Goal: Navigation & Orientation: Find specific page/section

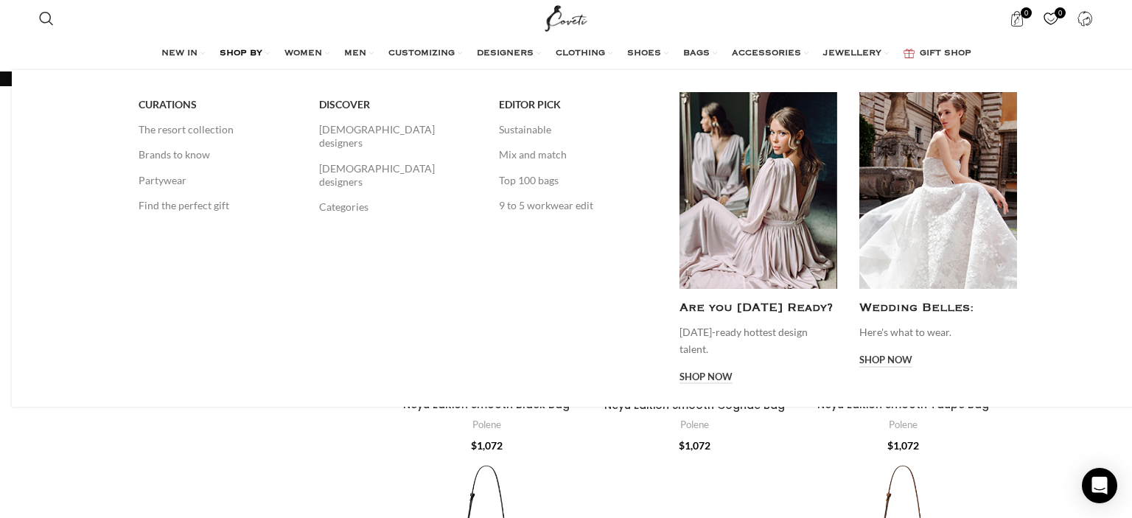
click at [243, 55] on span "SHOP BY" at bounding box center [241, 54] width 43 height 12
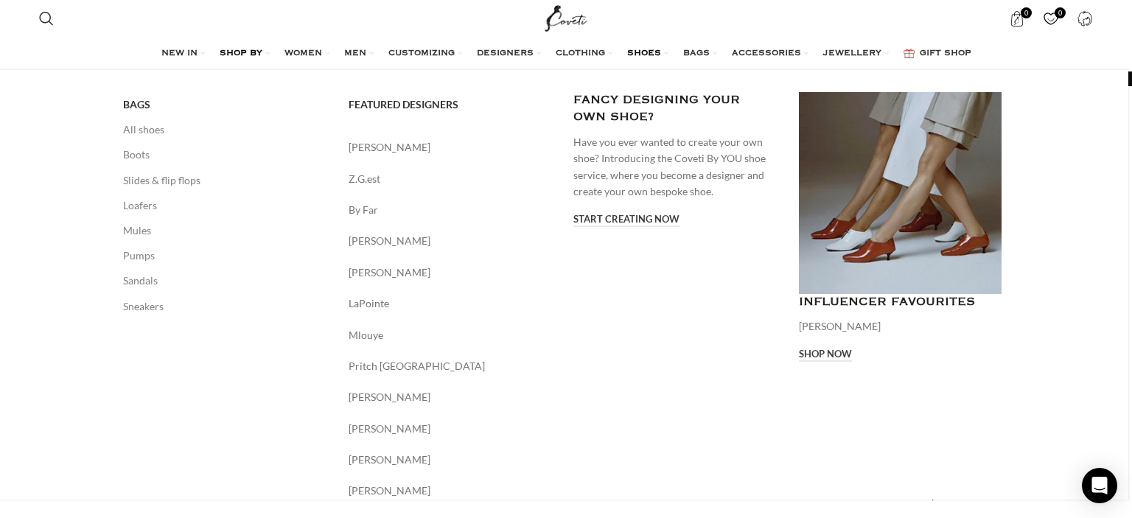
click at [647, 53] on span "SHOES" at bounding box center [644, 54] width 34 height 12
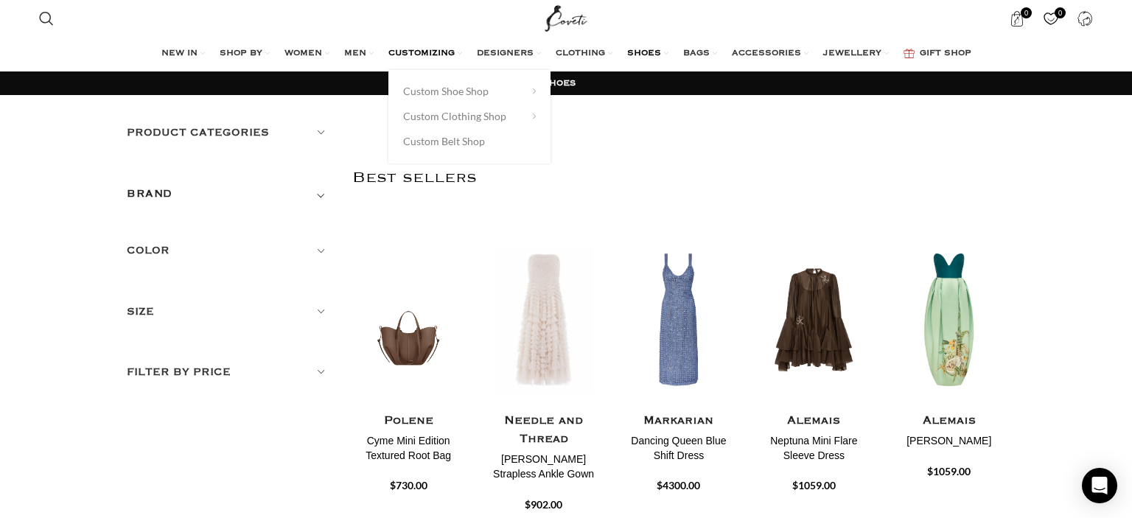
click at [405, 51] on span "CUSTOMIZING" at bounding box center [421, 54] width 66 height 12
